Goal: Task Accomplishment & Management: Manage account settings

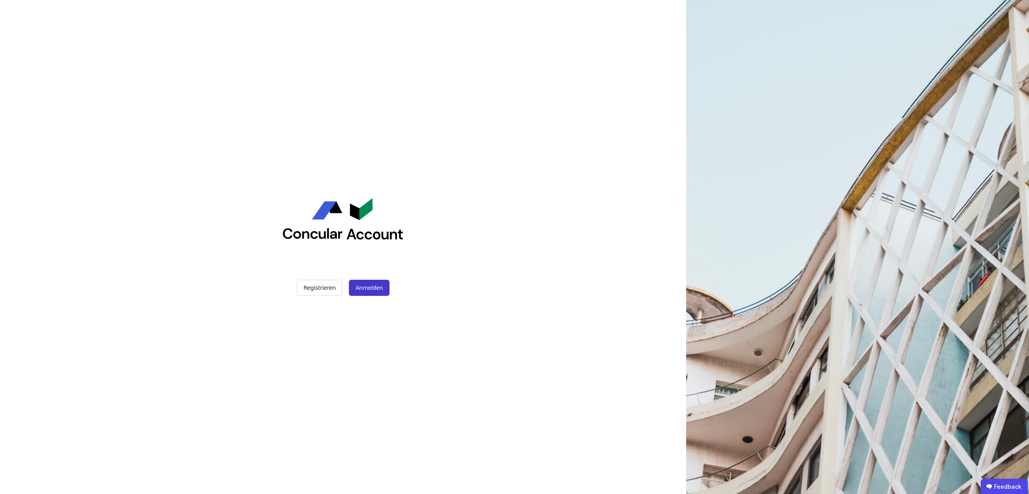
click at [358, 292] on button "Anmelden" at bounding box center [369, 288] width 40 height 16
click at [380, 286] on button "Anmelden" at bounding box center [369, 288] width 40 height 16
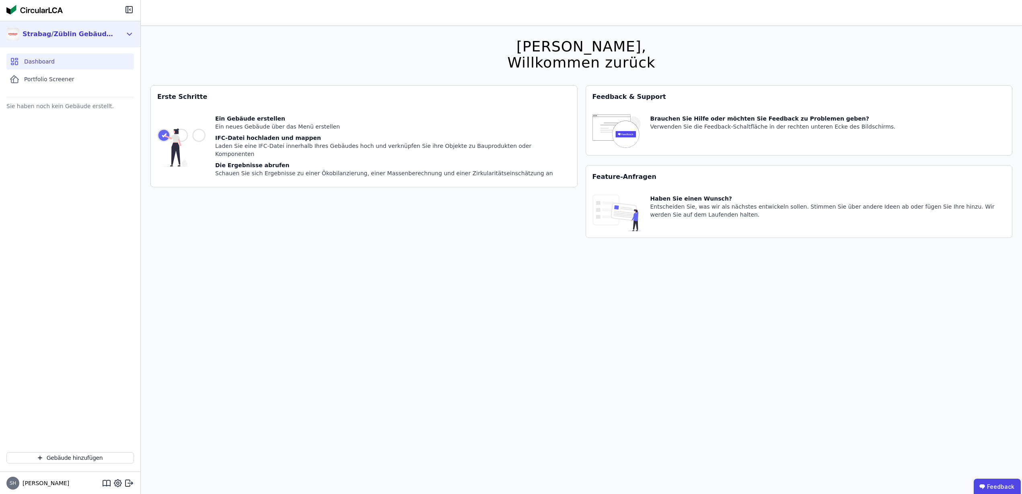
click at [64, 35] on div "Strabag/Züblin Gebäuderessourcenpass Gruppe" at bounding box center [69, 34] width 92 height 10
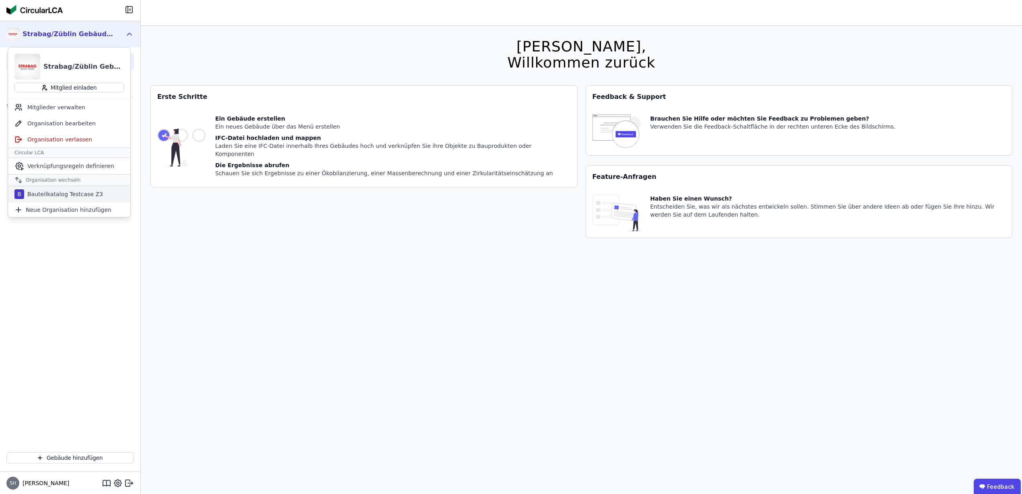
click at [70, 196] on div "Bauteilkatalog Testcase Z3" at bounding box center [63, 194] width 79 height 8
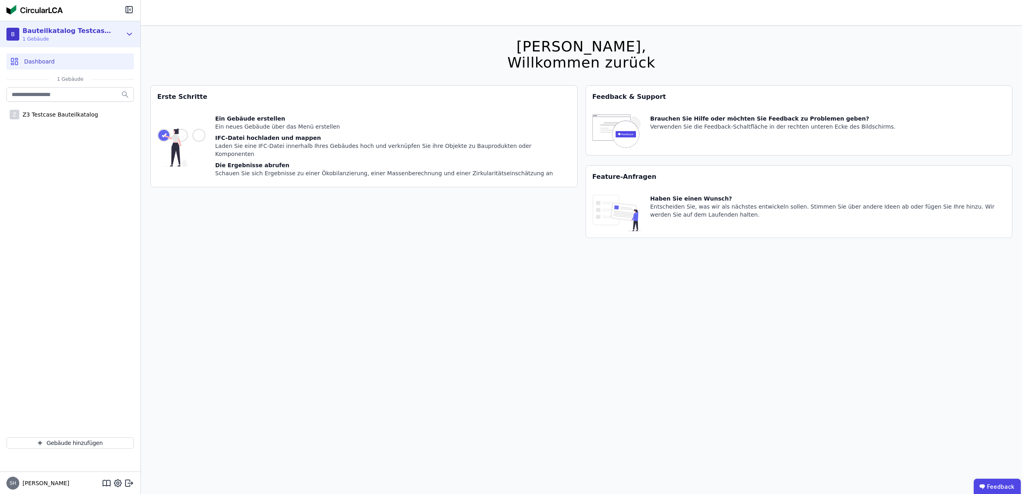
click at [88, 34] on div "Bauteilkatalog Testcase Z3" at bounding box center [69, 31] width 92 height 10
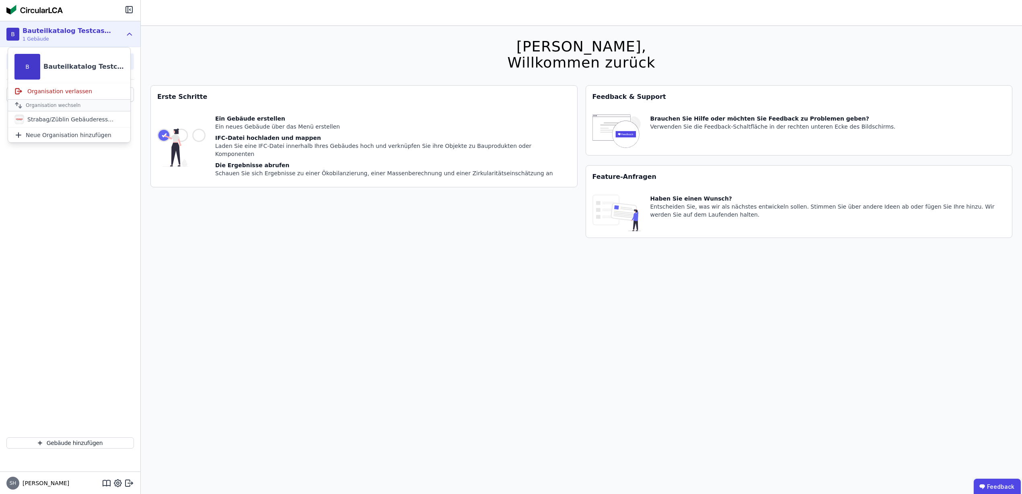
click at [59, 217] on div "Z Z3 Testcase Bauteilkatalog" at bounding box center [70, 258] width 140 height 345
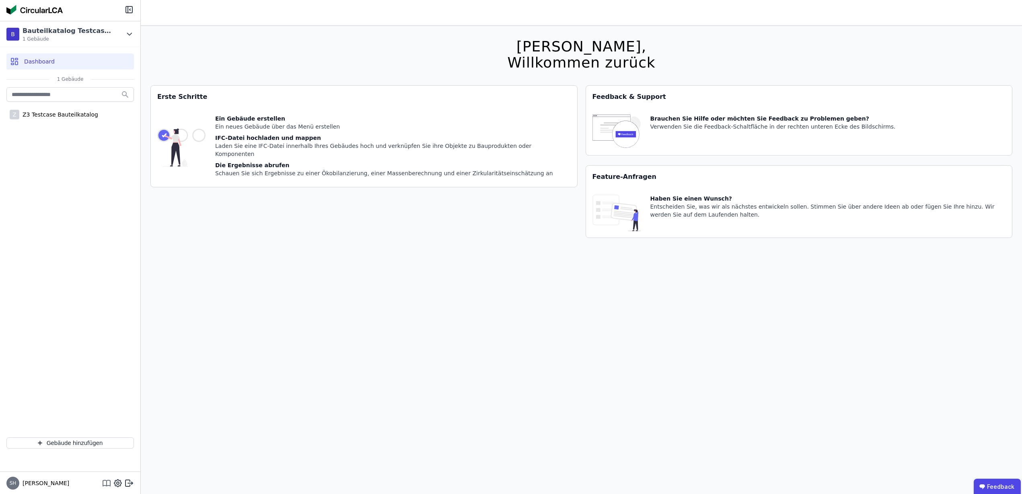
click at [107, 483] on icon at bounding box center [107, 483] width 0 height 5
click at [78, 119] on div "Z Z3 Testcase Bauteilkatalog" at bounding box center [69, 115] width 127 height 16
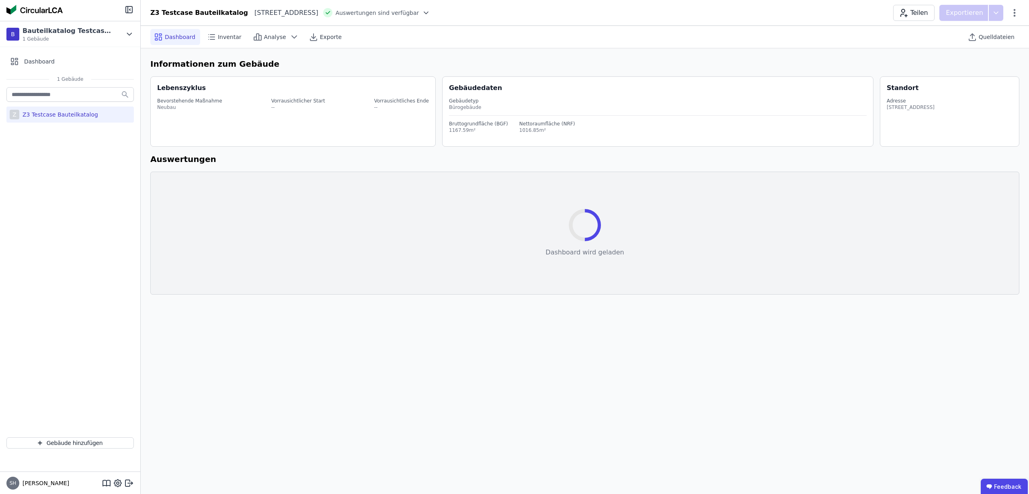
select select "*"
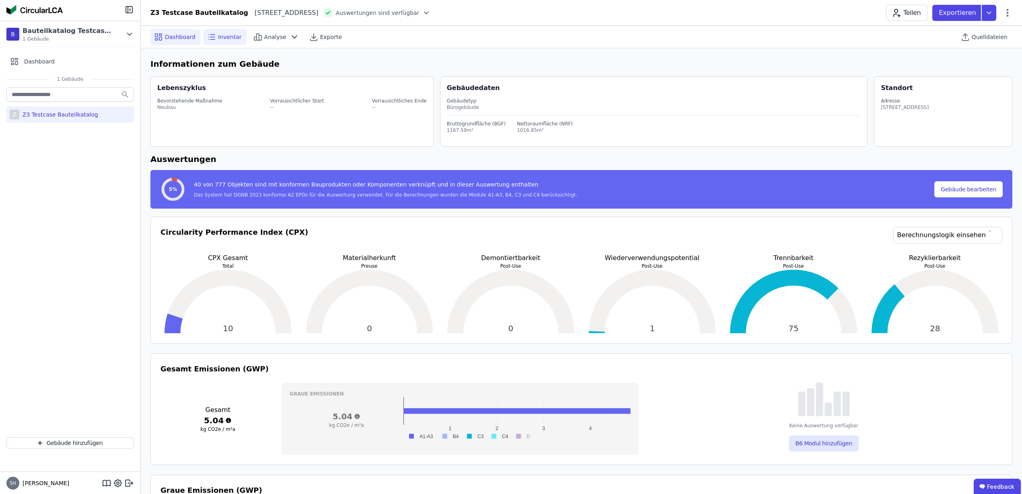
click at [227, 40] on span "Inventar" at bounding box center [230, 37] width 24 height 8
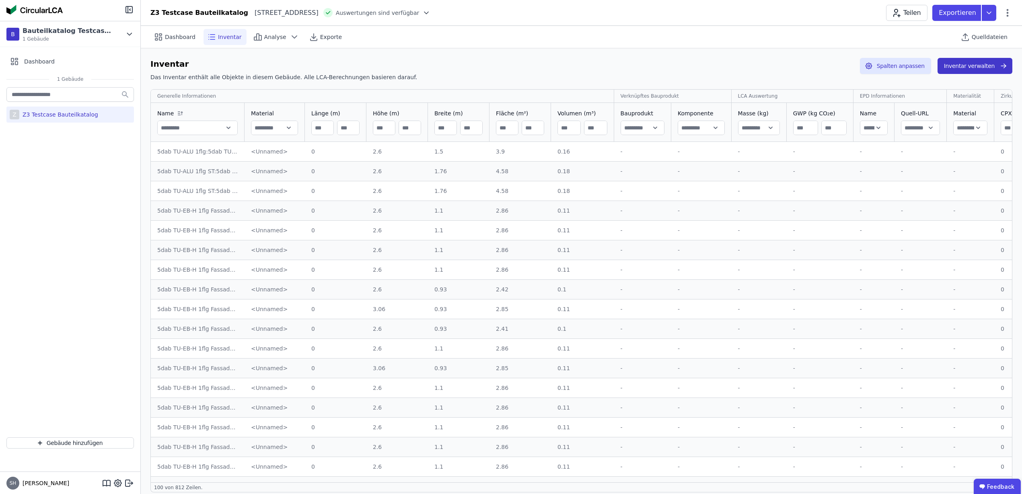
click at [955, 69] on button "Inventar verwalten" at bounding box center [974, 66] width 75 height 16
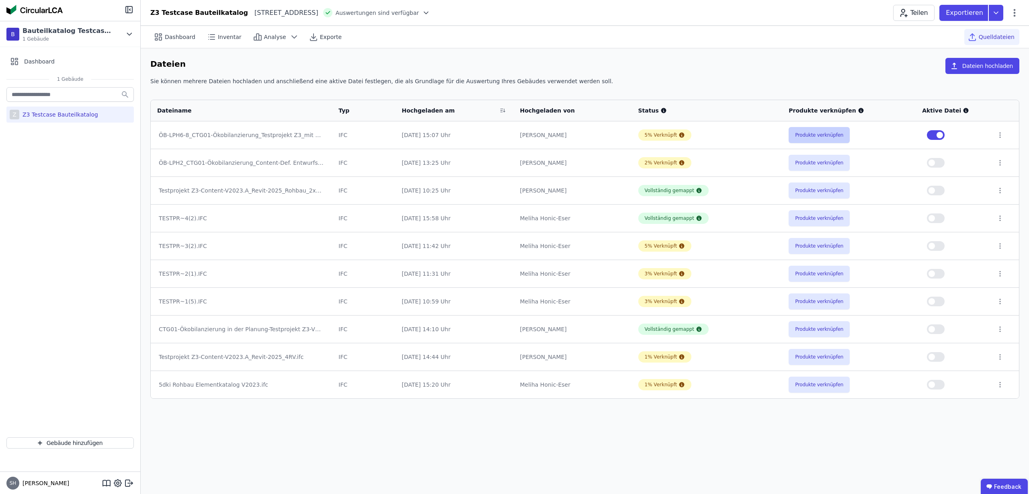
click at [842, 137] on button "Produkte verknüpfen" at bounding box center [819, 135] width 61 height 16
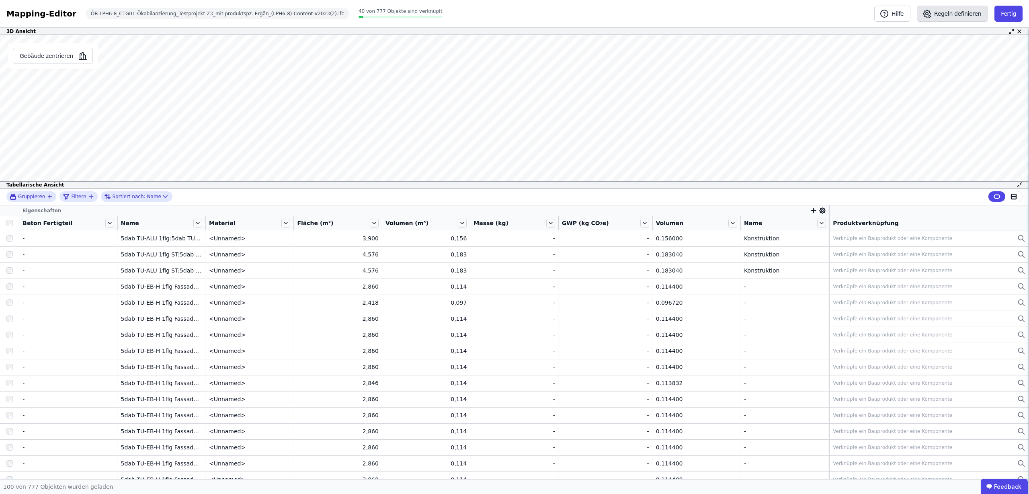
click at [958, 12] on button "Regeln definieren" at bounding box center [952, 14] width 71 height 16
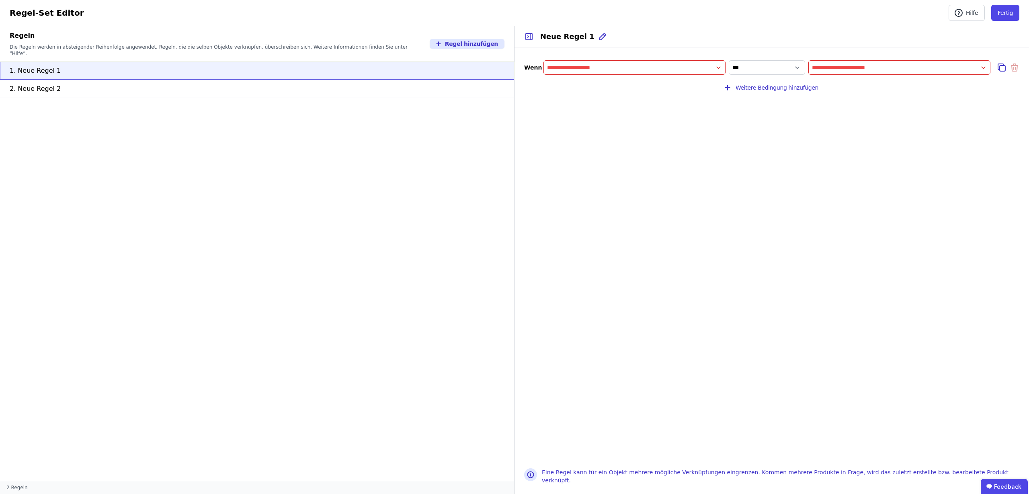
click at [719, 68] on input "filter_by" at bounding box center [634, 67] width 181 height 14
click at [633, 98] on icon at bounding box center [632, 98] width 7 height 8
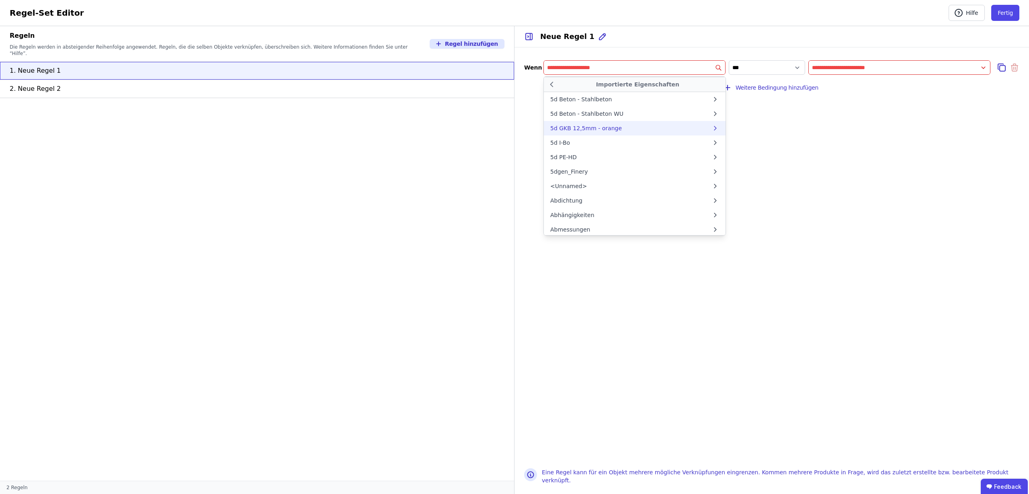
click at [592, 130] on div "5d GKB 12,5mm - orange" at bounding box center [586, 128] width 72 height 8
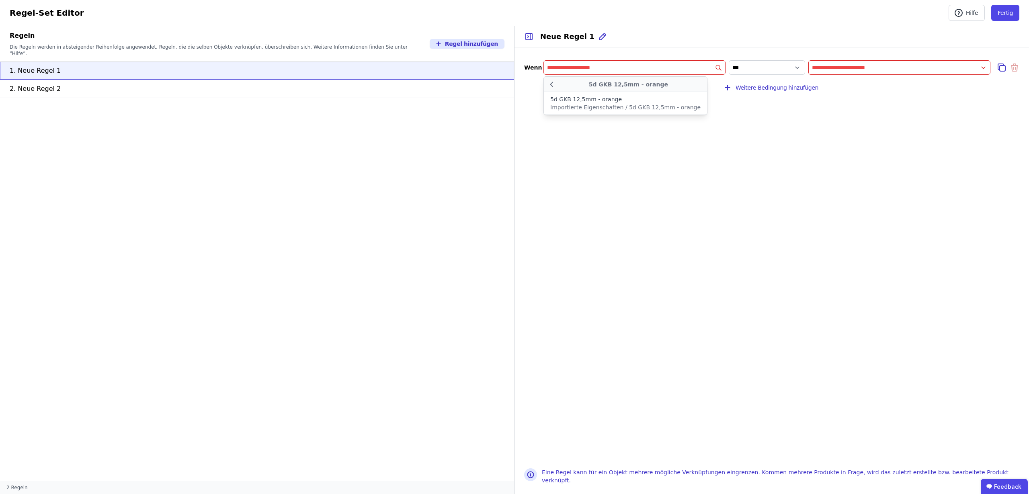
click at [888, 120] on div "**********" at bounding box center [772, 252] width 515 height 411
click at [984, 69] on input "value" at bounding box center [899, 67] width 181 height 14
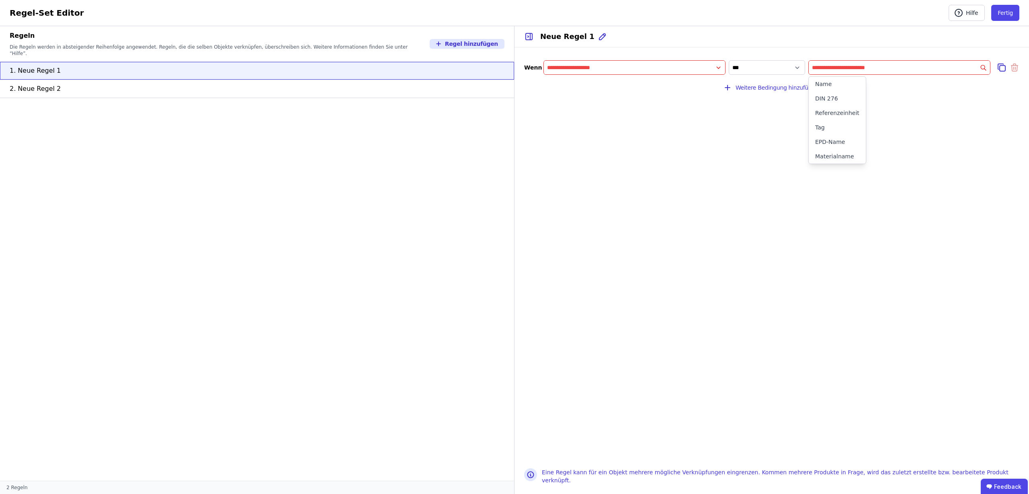
click at [1004, 107] on div "**********" at bounding box center [772, 252] width 515 height 411
click at [793, 67] on select "**********" at bounding box center [767, 67] width 76 height 14
click at [957, 4] on div "Regel-Set Editor Hilfe [PERSON_NAME] Hilfe [PERSON_NAME]" at bounding box center [514, 13] width 1029 height 26
click at [965, 18] on button "Hilfe" at bounding box center [967, 13] width 36 height 16
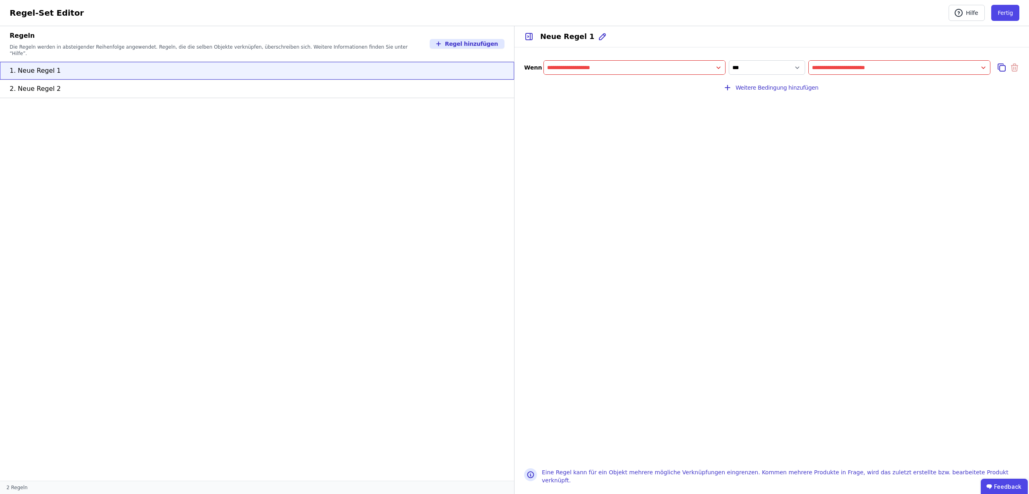
click at [719, 69] on input "filter_by" at bounding box center [634, 67] width 181 height 14
click at [597, 85] on div "Concular Eigenschaften" at bounding box center [583, 84] width 67 height 8
click at [552, 82] on icon at bounding box center [551, 85] width 9 height 10
click at [631, 97] on icon at bounding box center [632, 98] width 7 height 8
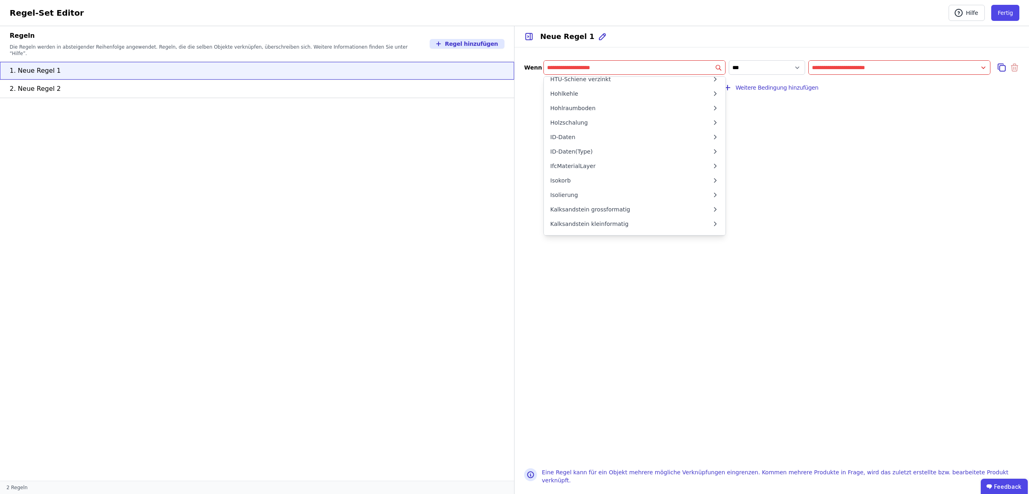
click at [569, 66] on input "filter_by" at bounding box center [634, 67] width 181 height 14
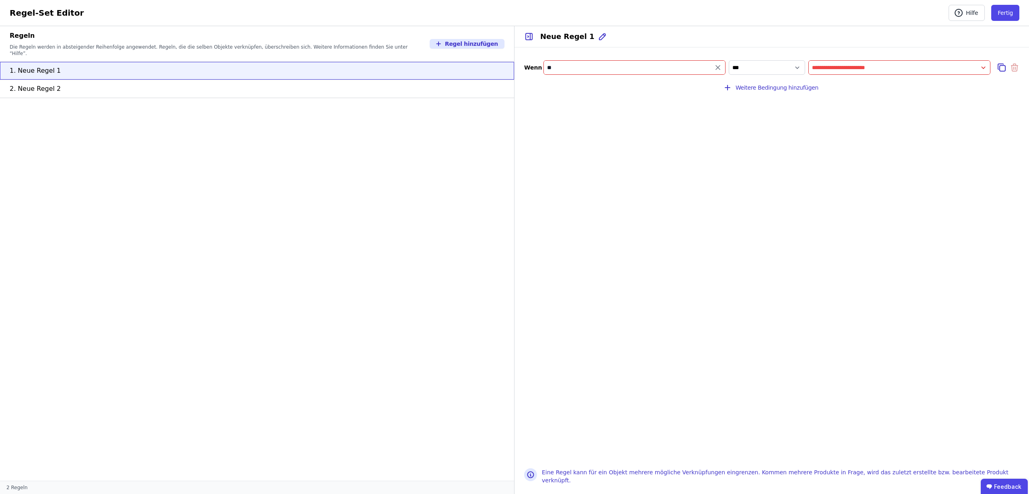
type input "*"
click at [721, 64] on input "filter_by" at bounding box center [634, 67] width 181 height 14
click at [634, 97] on icon at bounding box center [632, 98] width 7 height 8
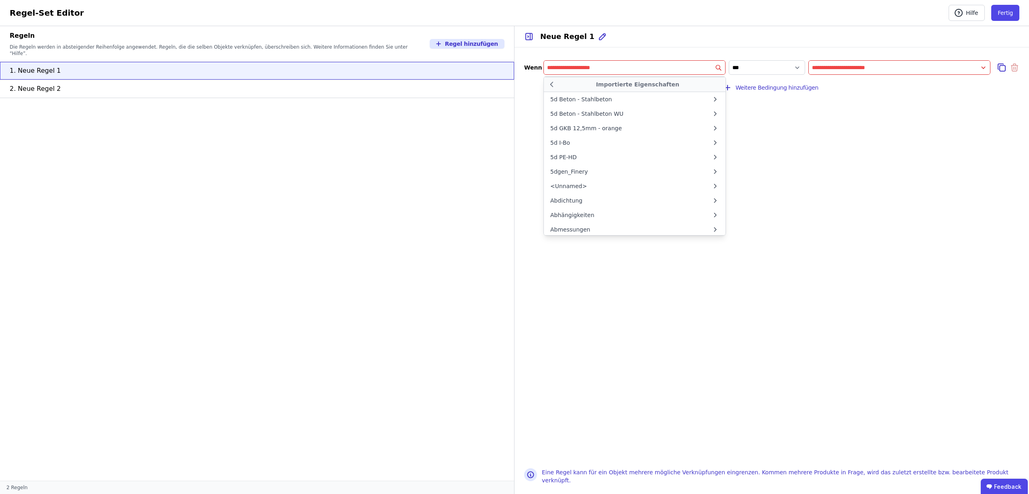
click at [125, 146] on ul "1. Neue Regel 1 2. Neue Regel 2" at bounding box center [257, 271] width 514 height 419
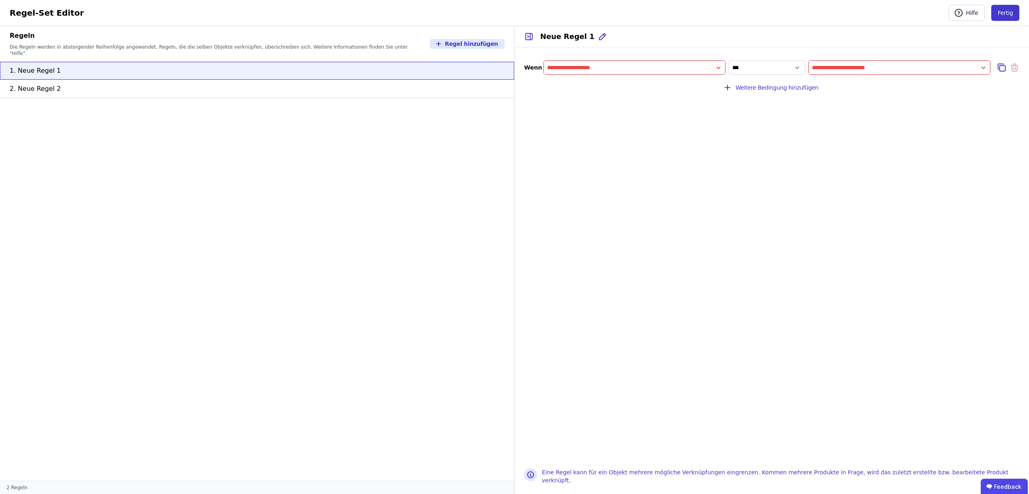
click at [1010, 8] on button "Fertig" at bounding box center [1006, 13] width 28 height 16
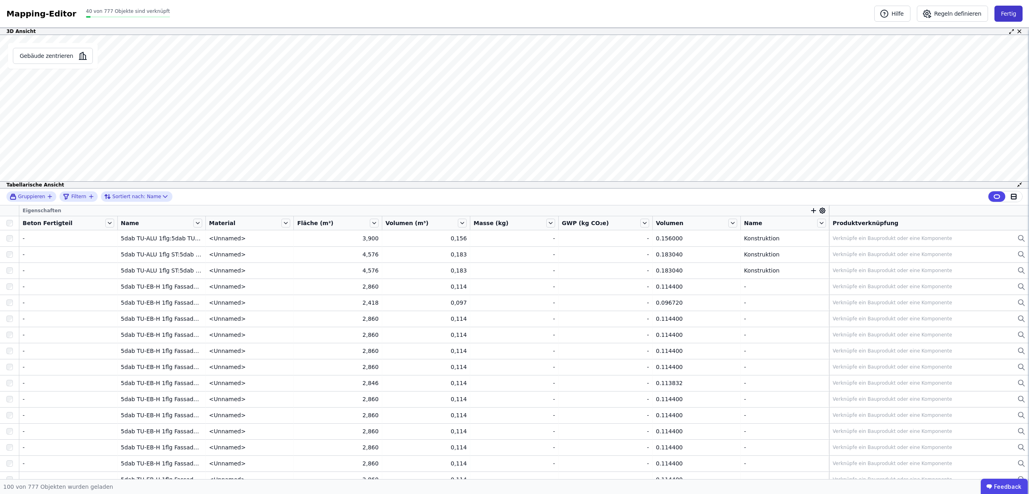
click at [999, 12] on button "Fertig" at bounding box center [1009, 14] width 28 height 16
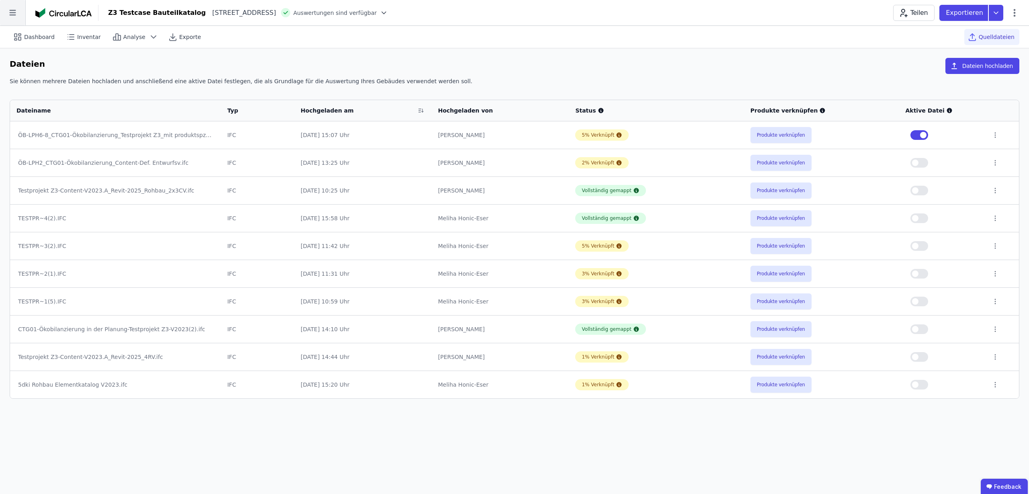
click at [14, 10] on icon at bounding box center [12, 13] width 6 height 6
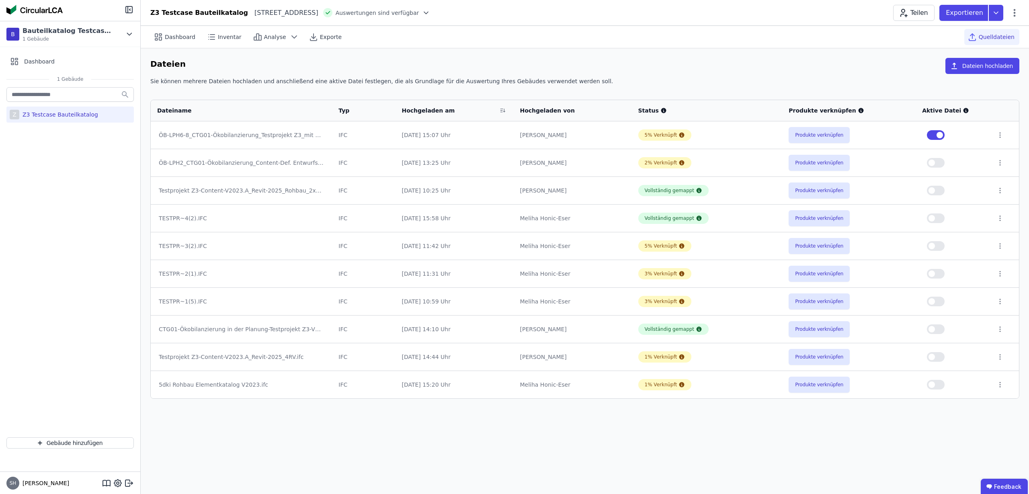
click at [68, 174] on div "Z Z3 Testcase Bauteilkatalog" at bounding box center [70, 258] width 140 height 345
click at [127, 32] on icon at bounding box center [129, 34] width 9 height 10
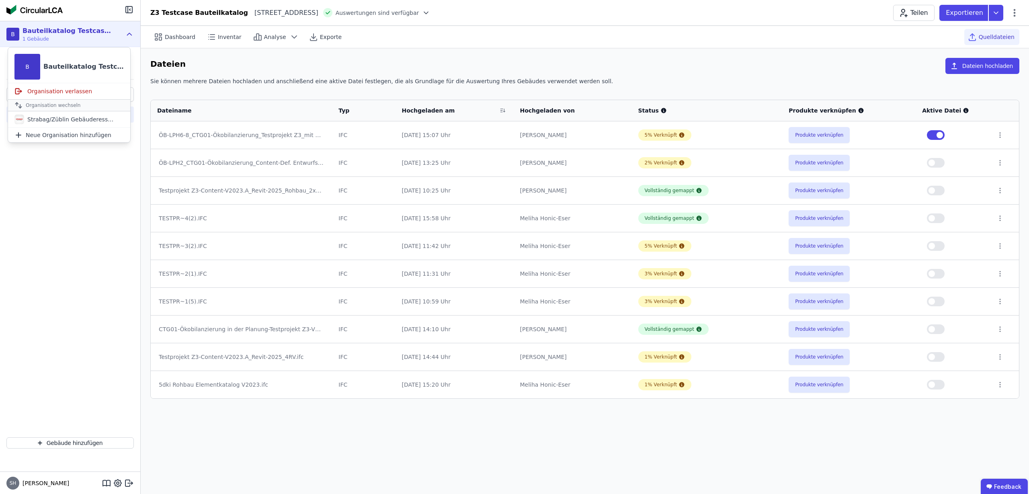
click at [92, 221] on div "Z Z3 Testcase Bauteilkatalog" at bounding box center [70, 258] width 140 height 345
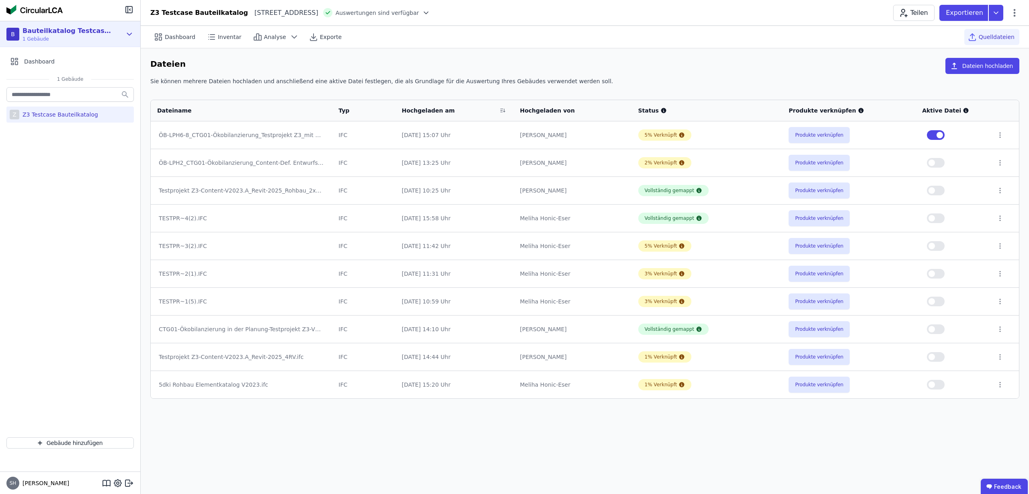
click at [83, 26] on div "Bauteilkatalog Testcase Z3" at bounding box center [69, 31] width 92 height 10
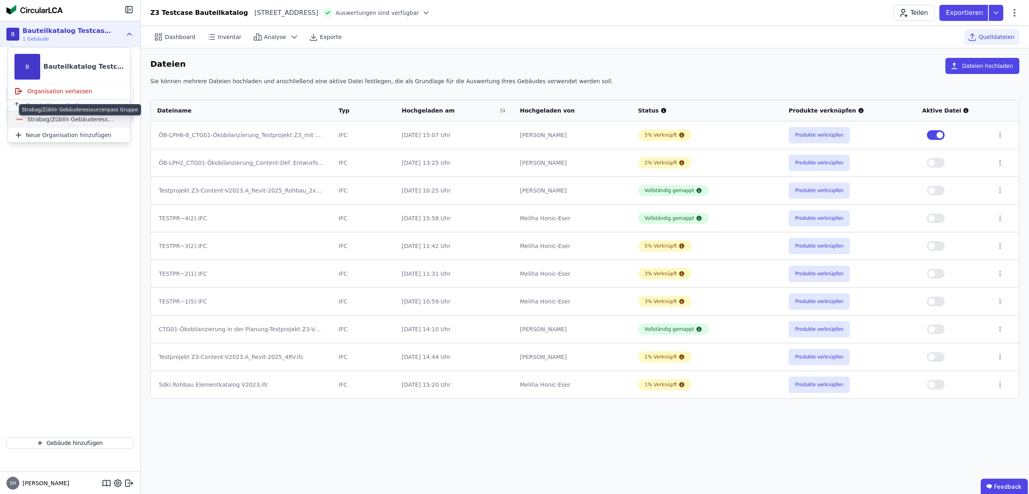
click at [78, 120] on div "Strabag/Züblin Gebäuderessourcenpass Gruppe" at bounding box center [70, 119] width 92 height 8
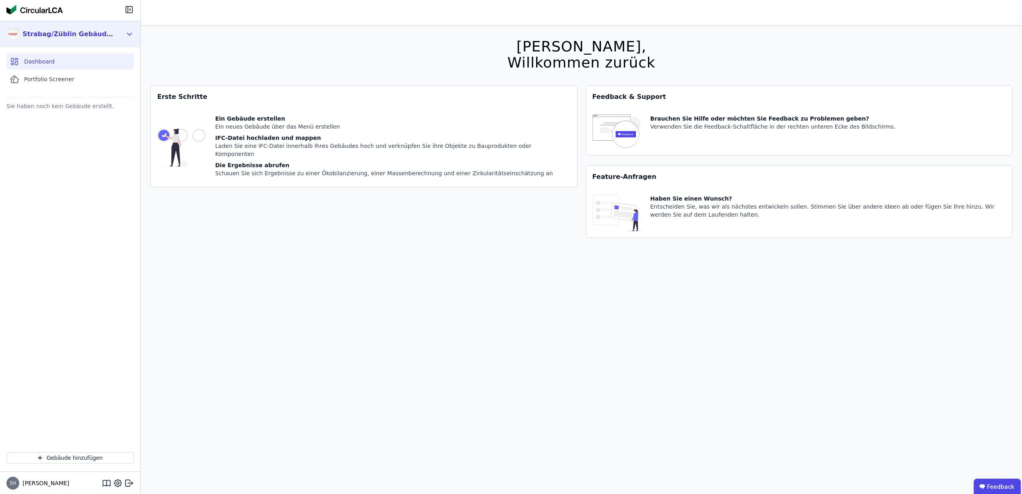
click at [91, 34] on div "Strabag/Züblin Gebäuderessourcenpass Gruppe" at bounding box center [69, 34] width 92 height 10
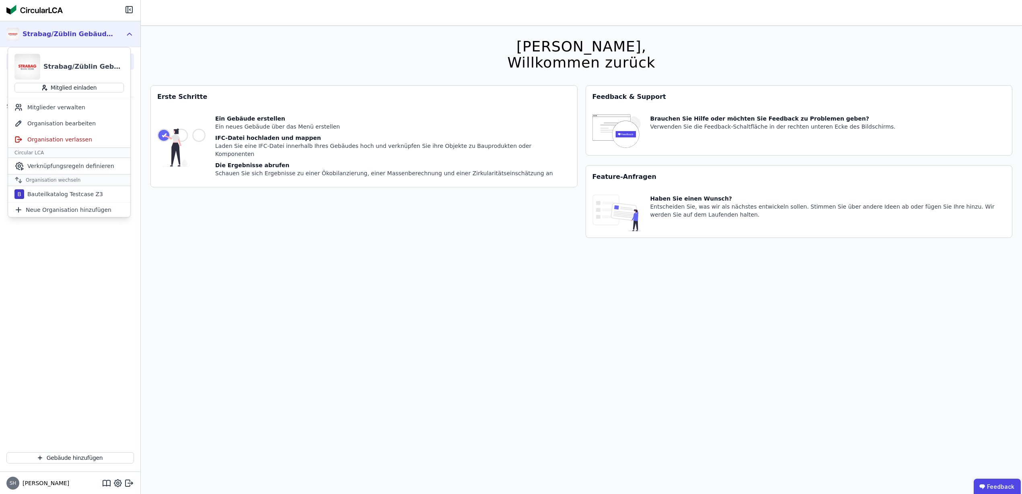
click at [79, 324] on div "Sie haben noch kein Gebäude erstellt." at bounding box center [70, 273] width 140 height 345
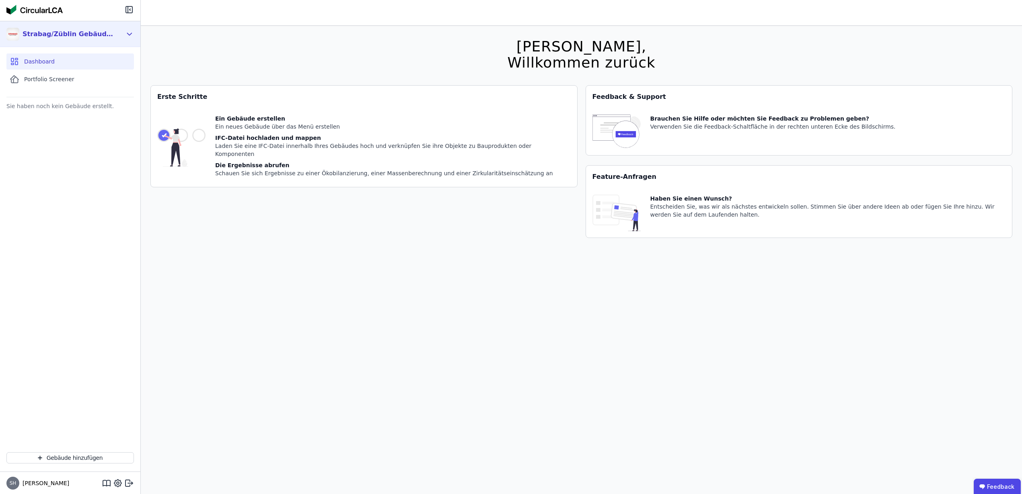
click at [101, 36] on div "Strabag/Züblin Gebäuderessourcenpass Gruppe" at bounding box center [69, 34] width 92 height 10
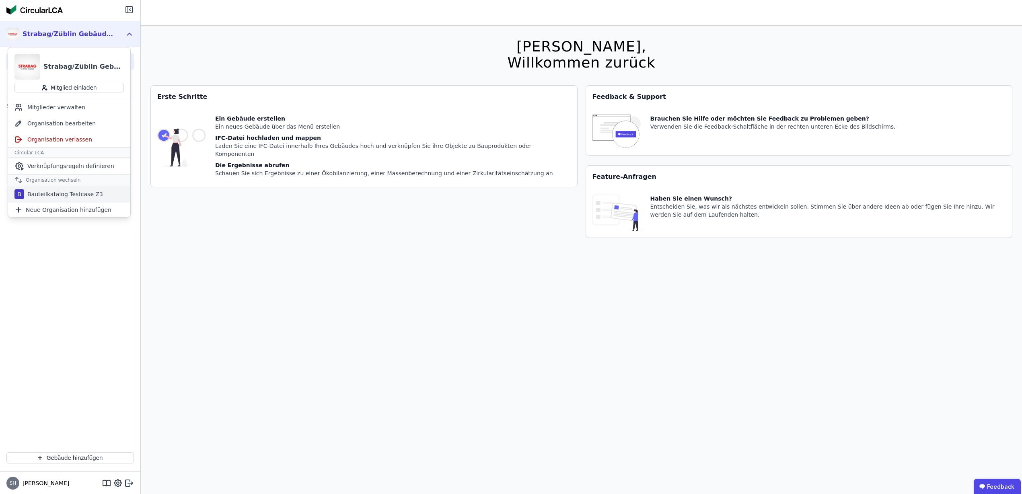
click at [72, 194] on div "Bauteilkatalog Testcase Z3" at bounding box center [63, 194] width 79 height 8
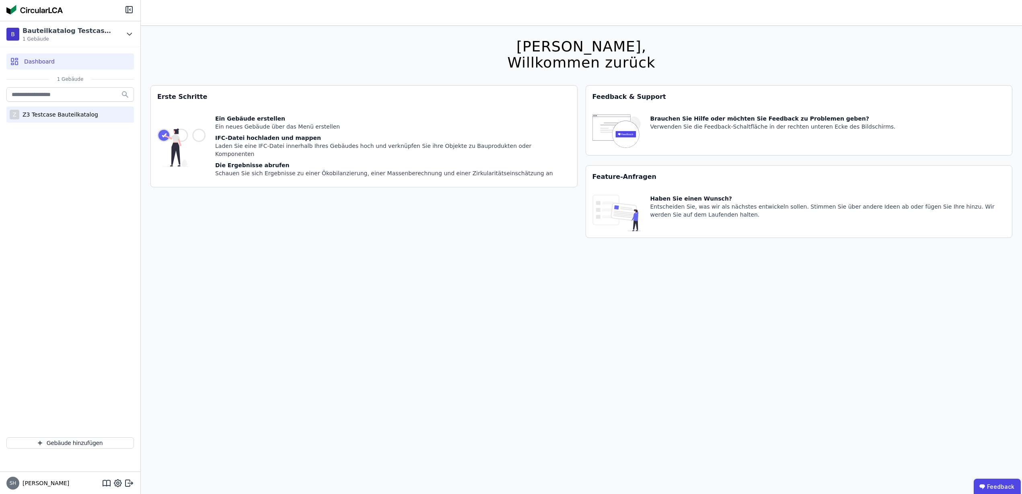
click at [66, 115] on div "Z3 Testcase Bauteilkatalog" at bounding box center [58, 115] width 79 height 8
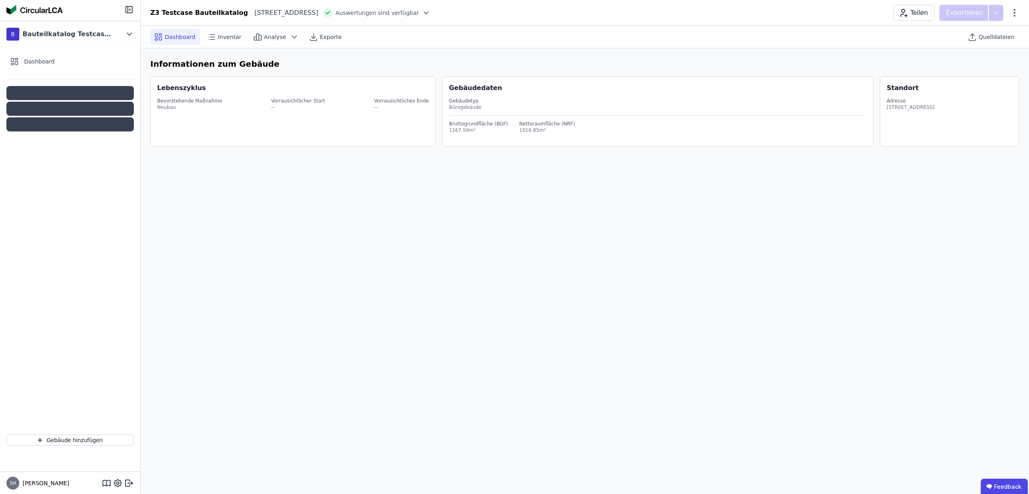
select select "*"
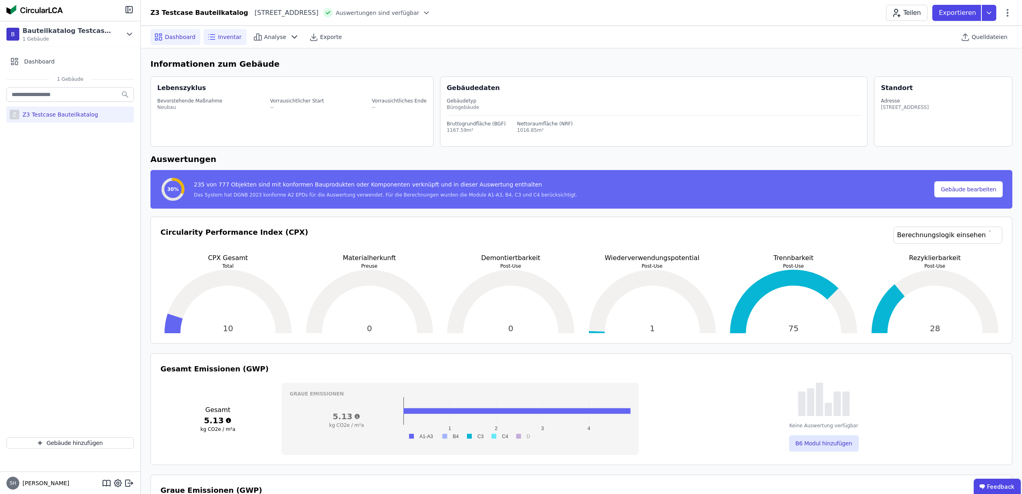
click at [223, 36] on span "Inventar" at bounding box center [230, 37] width 24 height 8
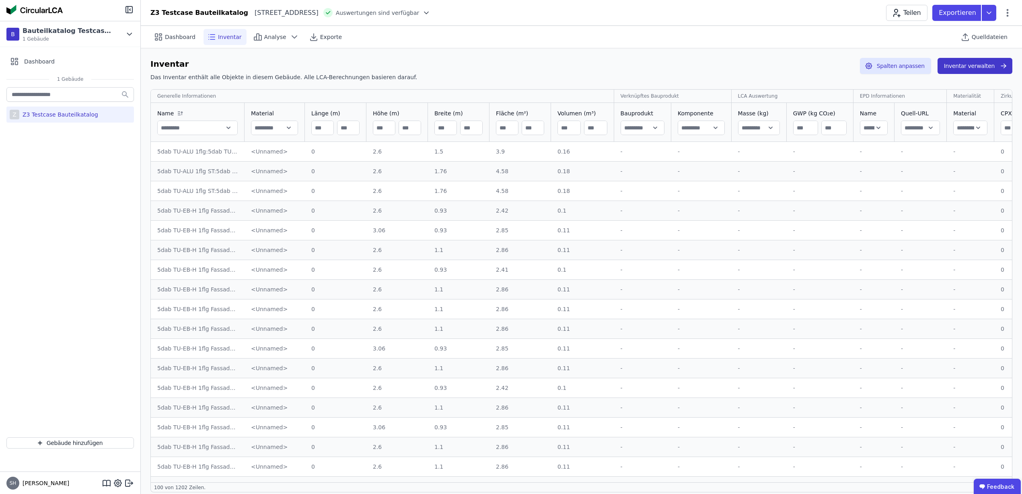
click at [983, 64] on button "Inventar verwalten" at bounding box center [974, 66] width 75 height 16
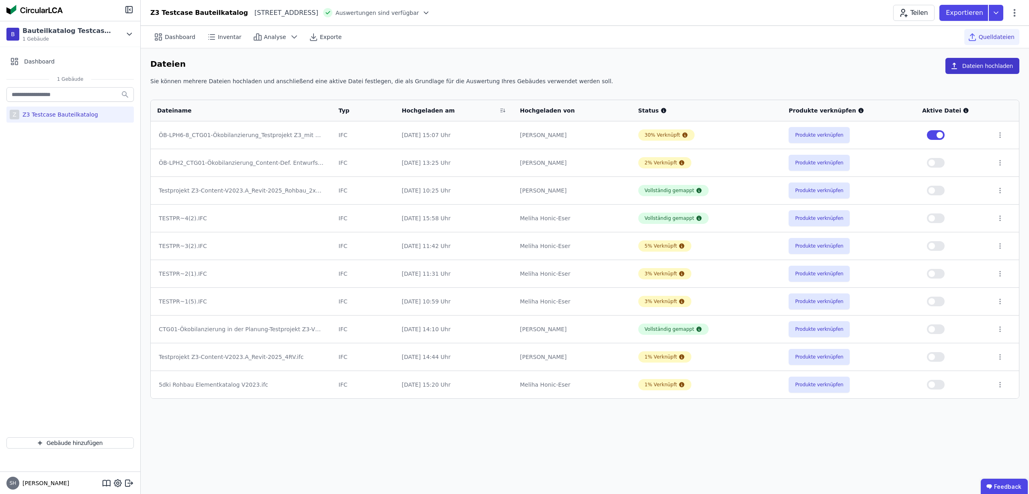
click at [976, 64] on button "Dateien hochladen" at bounding box center [983, 66] width 74 height 16
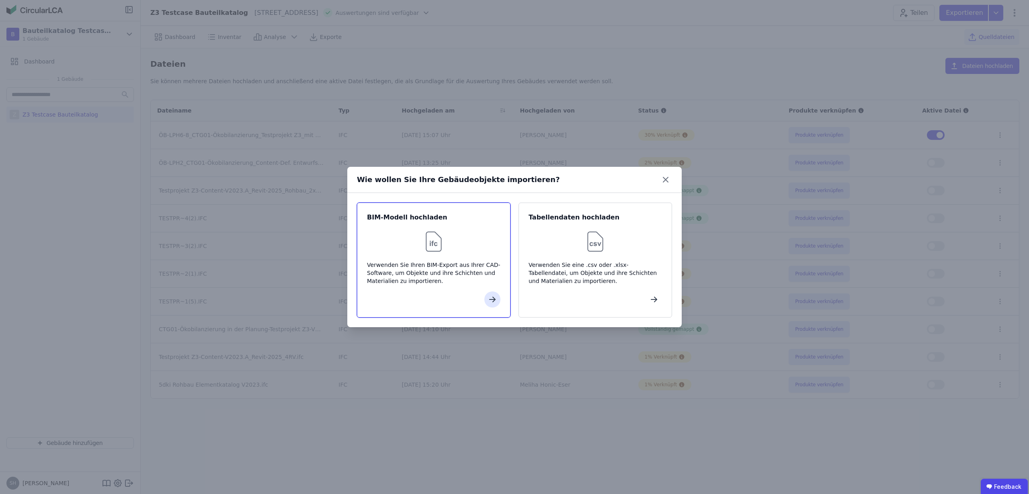
click at [461, 269] on div "Verwenden Sie Ihren BIM-Export aus Ihrer CAD-Software, um Objekte und ihre Schi…" at bounding box center [434, 273] width 134 height 24
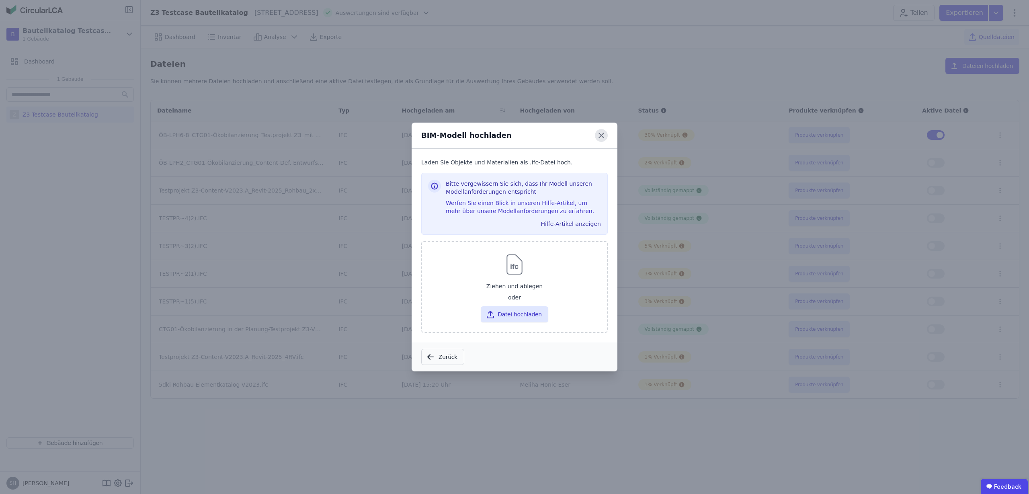
click at [602, 136] on icon at bounding box center [601, 135] width 5 height 5
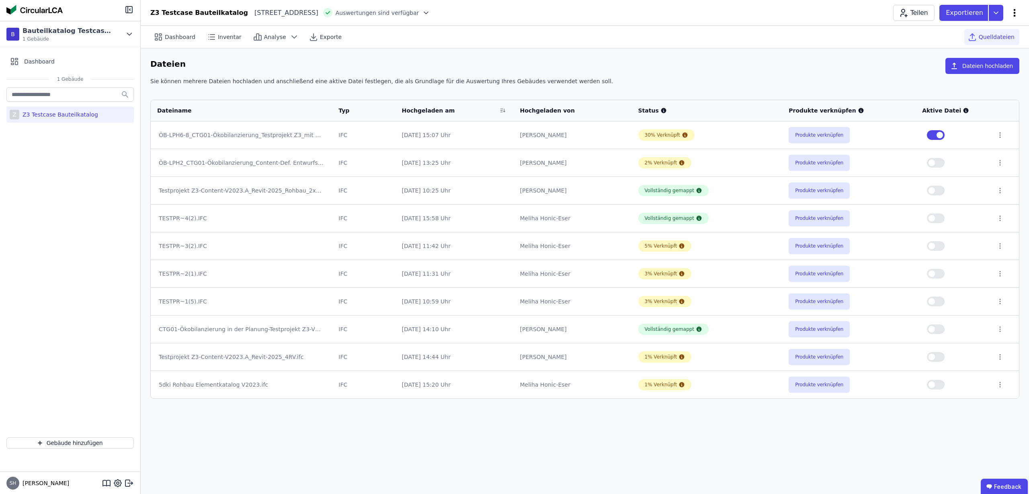
click at [1016, 11] on icon at bounding box center [1015, 13] width 10 height 10
click at [997, 30] on span "Gebäude bearbeiten" at bounding box center [977, 32] width 58 height 8
select select "**********"
select select "*"
select select "**********"
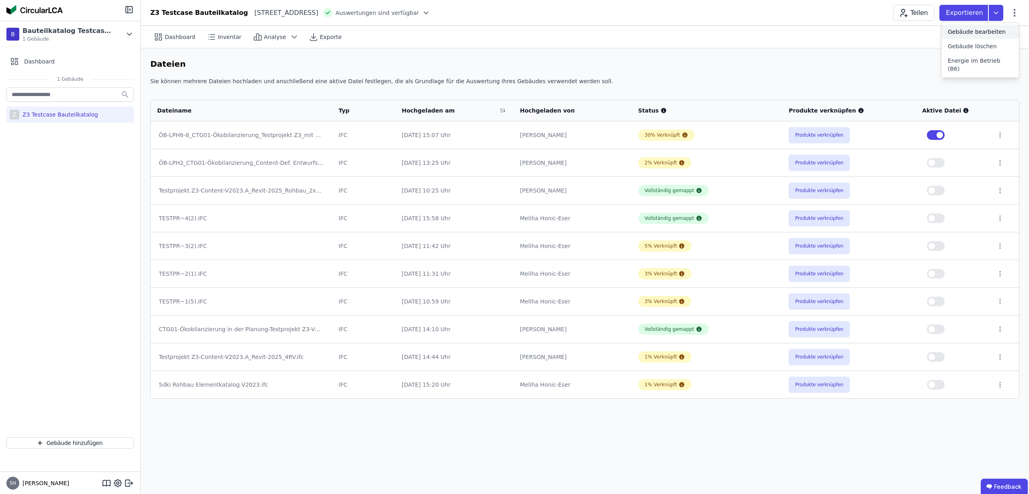
select select "**********"
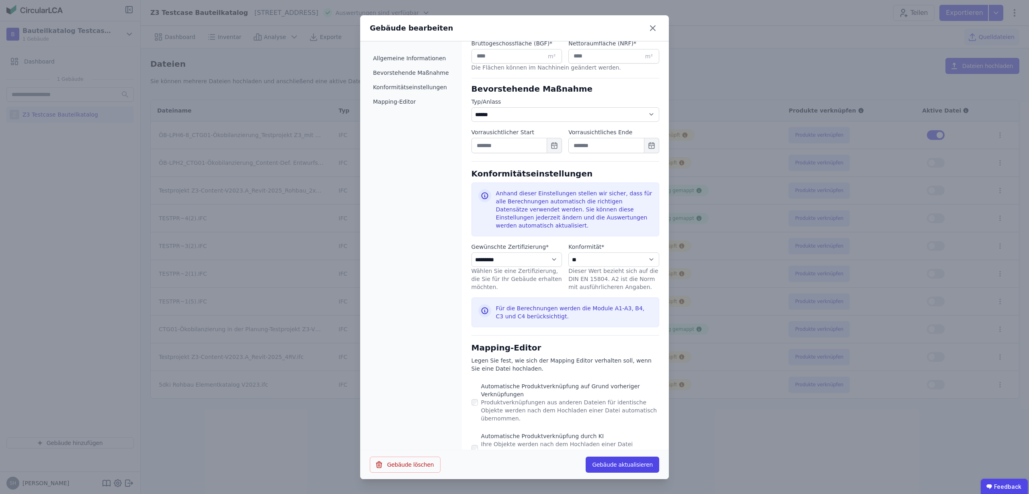
scroll to position [298, 0]
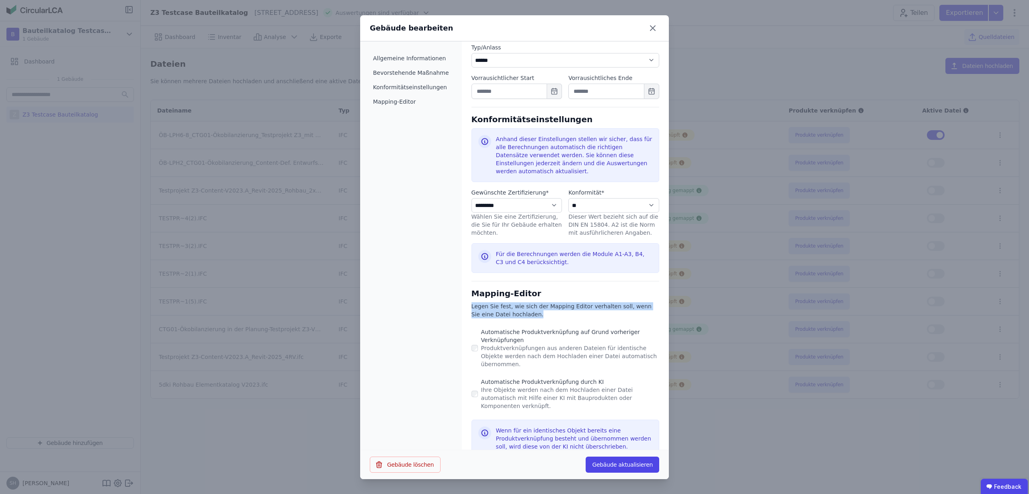
drag, startPoint x: 511, startPoint y: 316, endPoint x: 462, endPoint y: 310, distance: 49.9
click at [462, 310] on div "**********" at bounding box center [565, 105] width 207 height 724
copy div "Legen Sie fest, wie sich der Mapping Editor verhalten soll, wenn Sie eine Datei…"
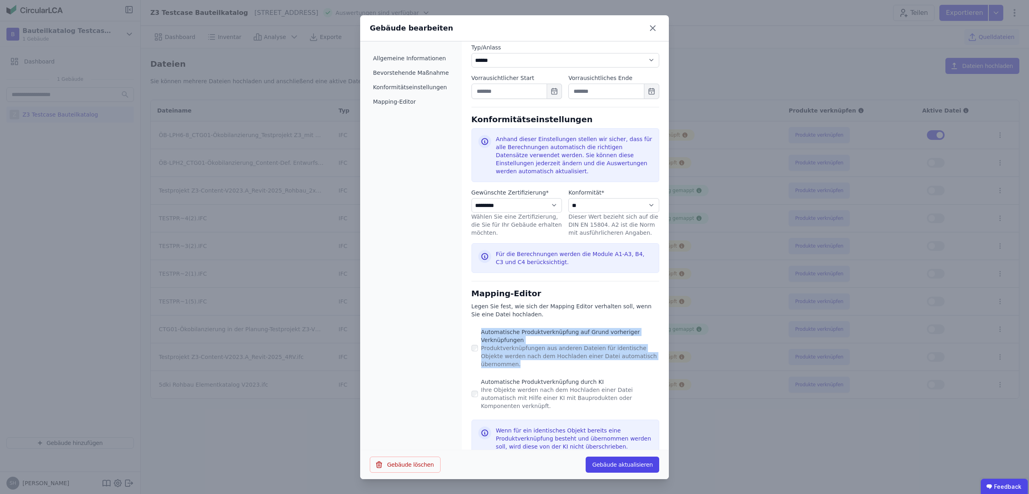
drag, startPoint x: 646, startPoint y: 356, endPoint x: 474, endPoint y: 331, distance: 173.9
click at [478, 331] on label "Automatische Produktverknüpfung auf [PERSON_NAME] vorheriger Verknüpfungen Prod…" at bounding box center [568, 348] width 181 height 40
copy label "Automatische Produktverknüpfung auf [PERSON_NAME] vorheriger Verknüpfungen Prod…"
click at [482, 378] on div "Automatische Produktverknüpfung durch KI" at bounding box center [570, 382] width 178 height 8
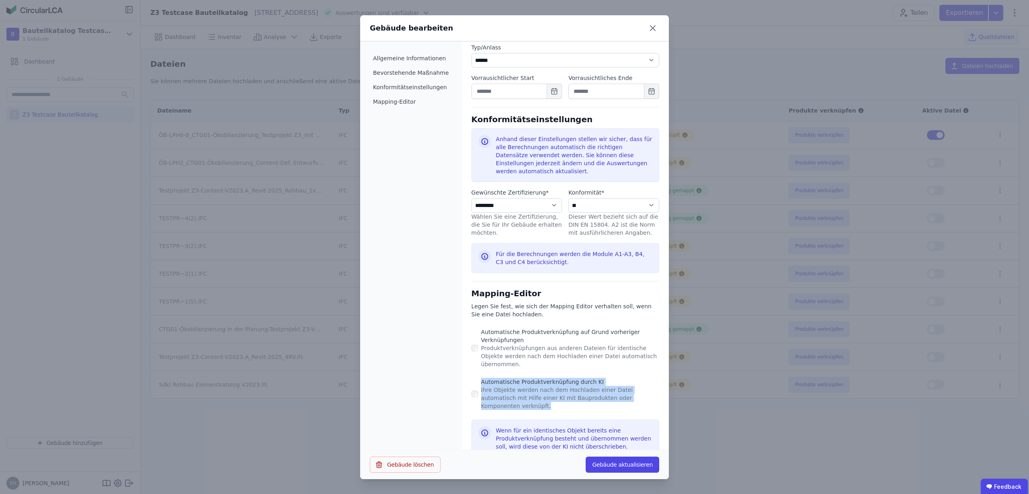
drag, startPoint x: 474, startPoint y: 374, endPoint x: 637, endPoint y: 389, distance: 164.3
click at [637, 389] on label "Automatische Produktverknüpfung durch KI Ihre Objekte werden nach dem Hochladen…" at bounding box center [568, 394] width 181 height 32
copy label "Automatische Produktverknüpfung durch KI Ihre Objekte werden nach dem Hochladen…"
click at [655, 27] on icon at bounding box center [653, 28] width 13 height 13
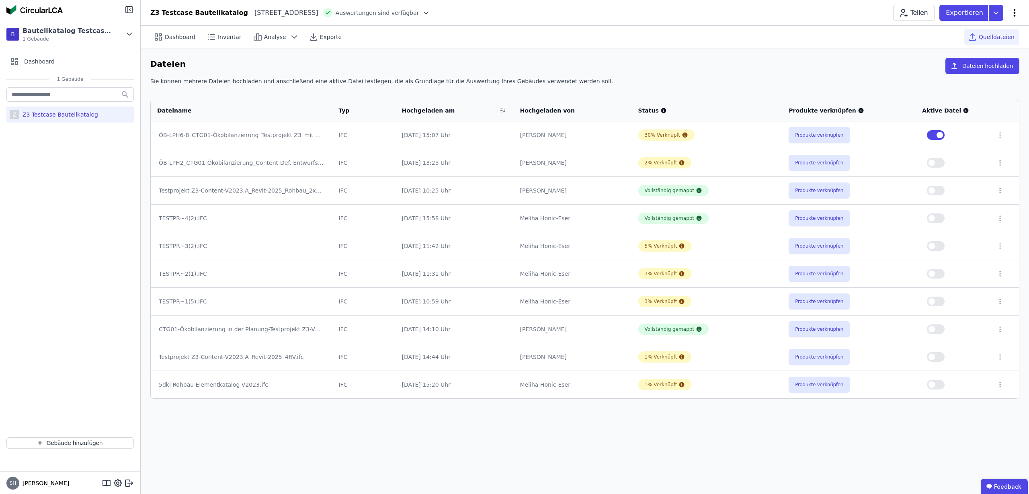
click at [1017, 16] on icon at bounding box center [1015, 13] width 10 height 10
click at [986, 33] on span "Gebäude bearbeiten" at bounding box center [977, 32] width 58 height 8
select select "**********"
select select "*"
select select "**********"
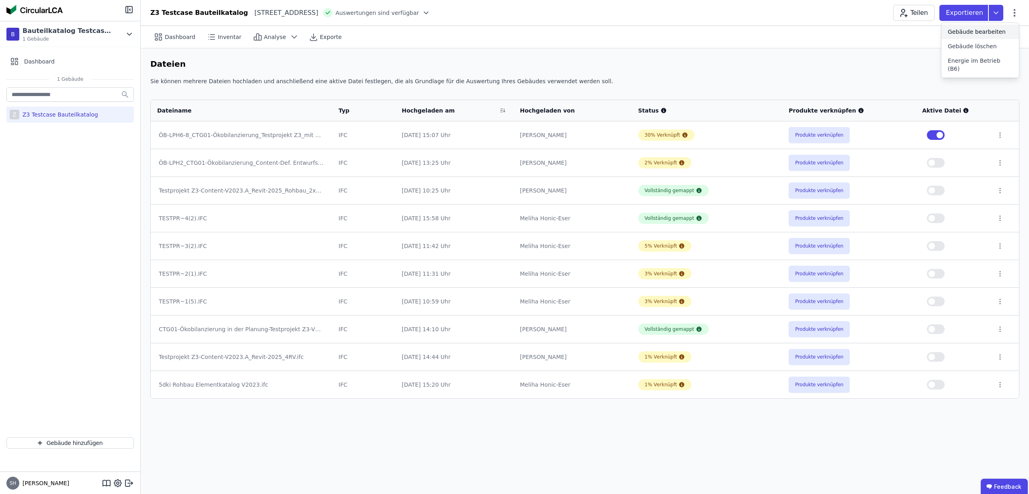
select select "**********"
